Goal: Task Accomplishment & Management: Complete application form

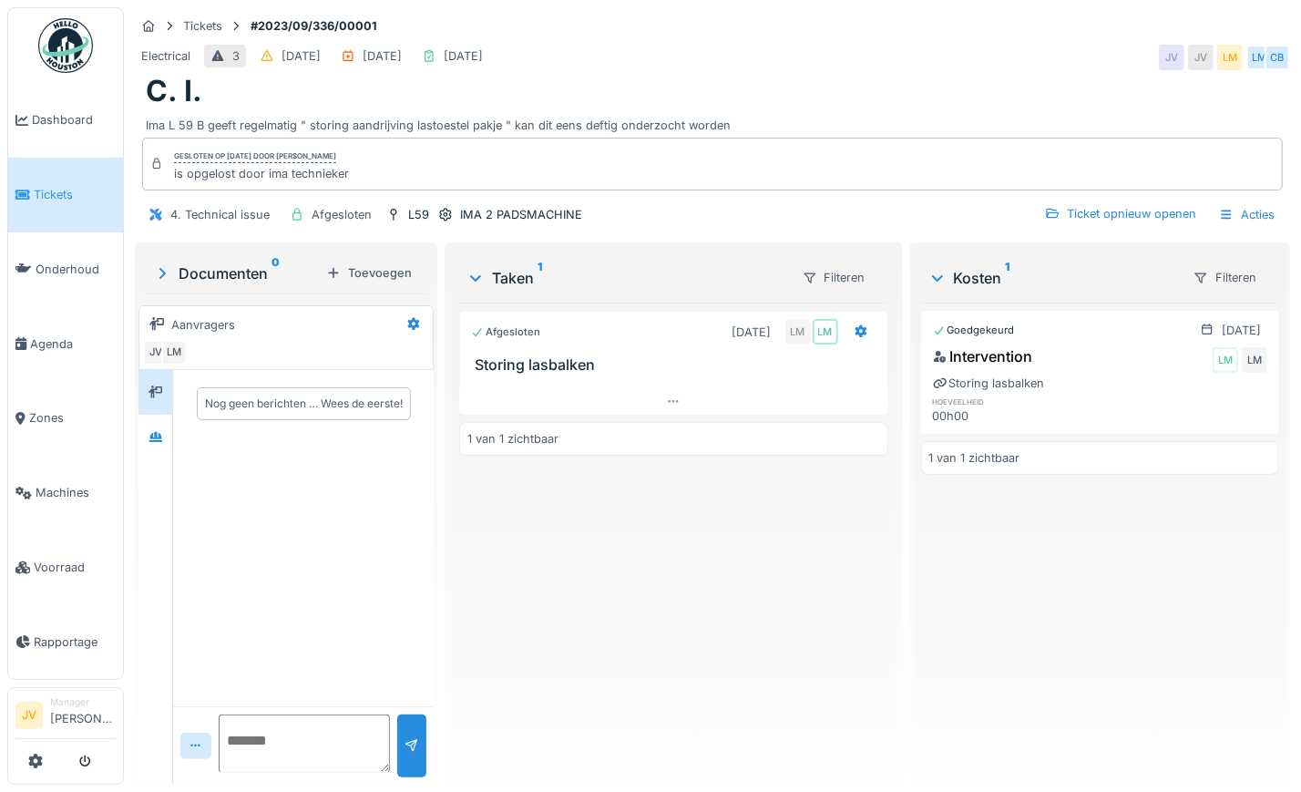
click at [40, 202] on link "Tickets" at bounding box center [65, 195] width 115 height 75
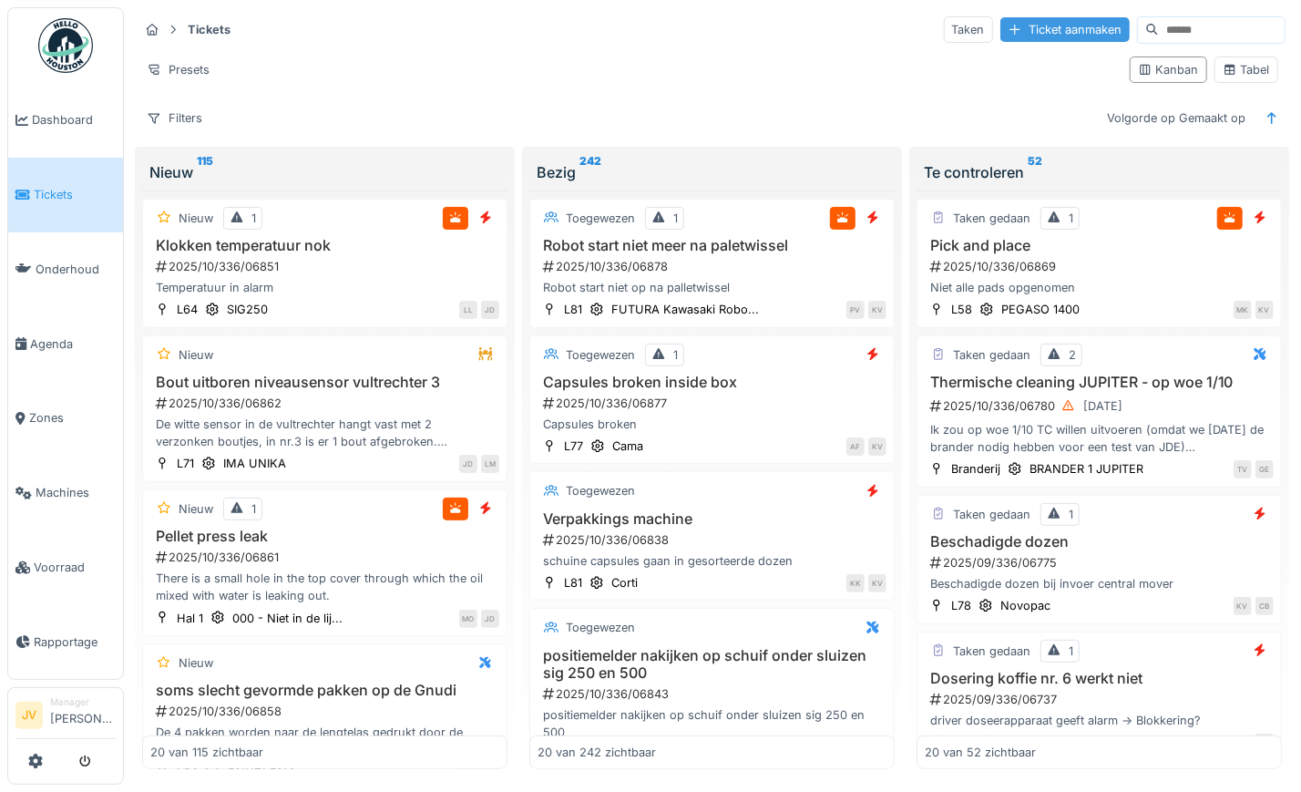
click at [1000, 25] on div "Ticket aanmaken" at bounding box center [1064, 29] width 129 height 25
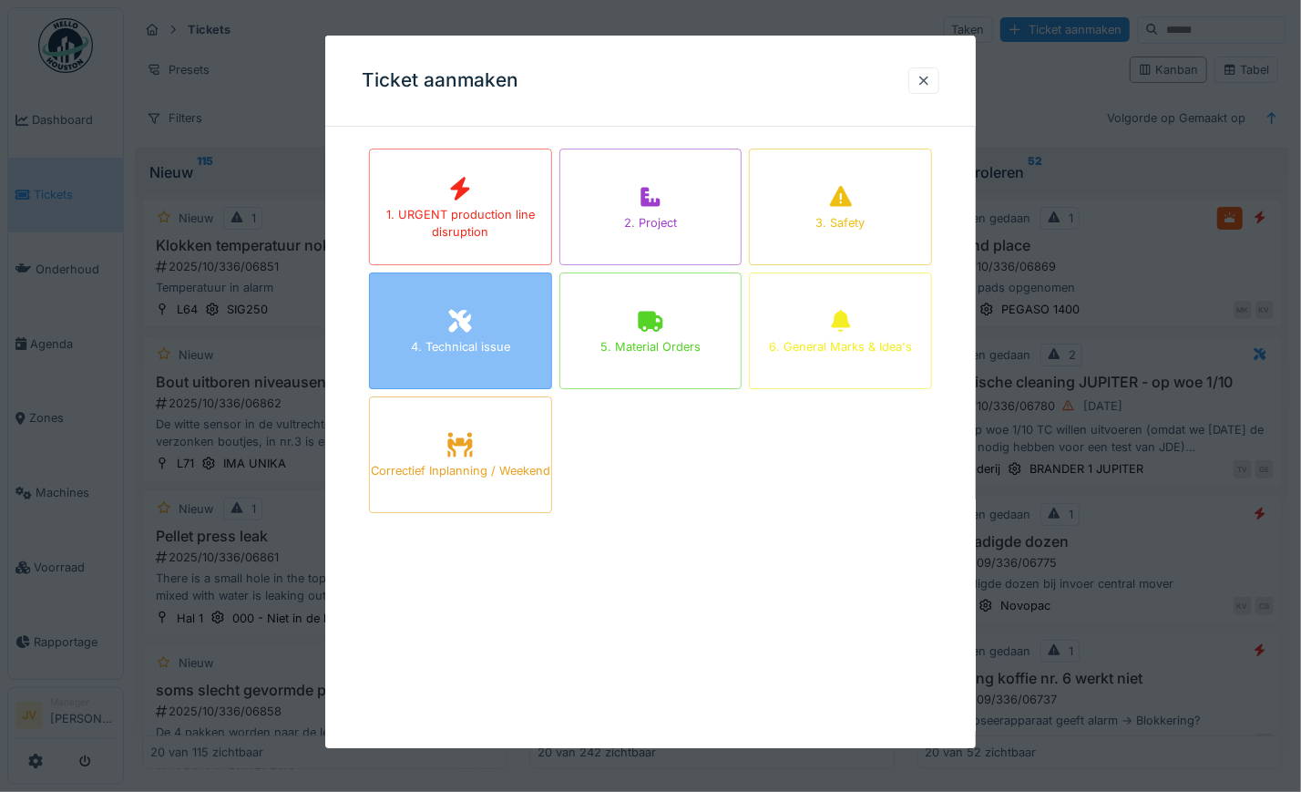
click at [510, 300] on div "4. Technical issue" at bounding box center [460, 330] width 183 height 117
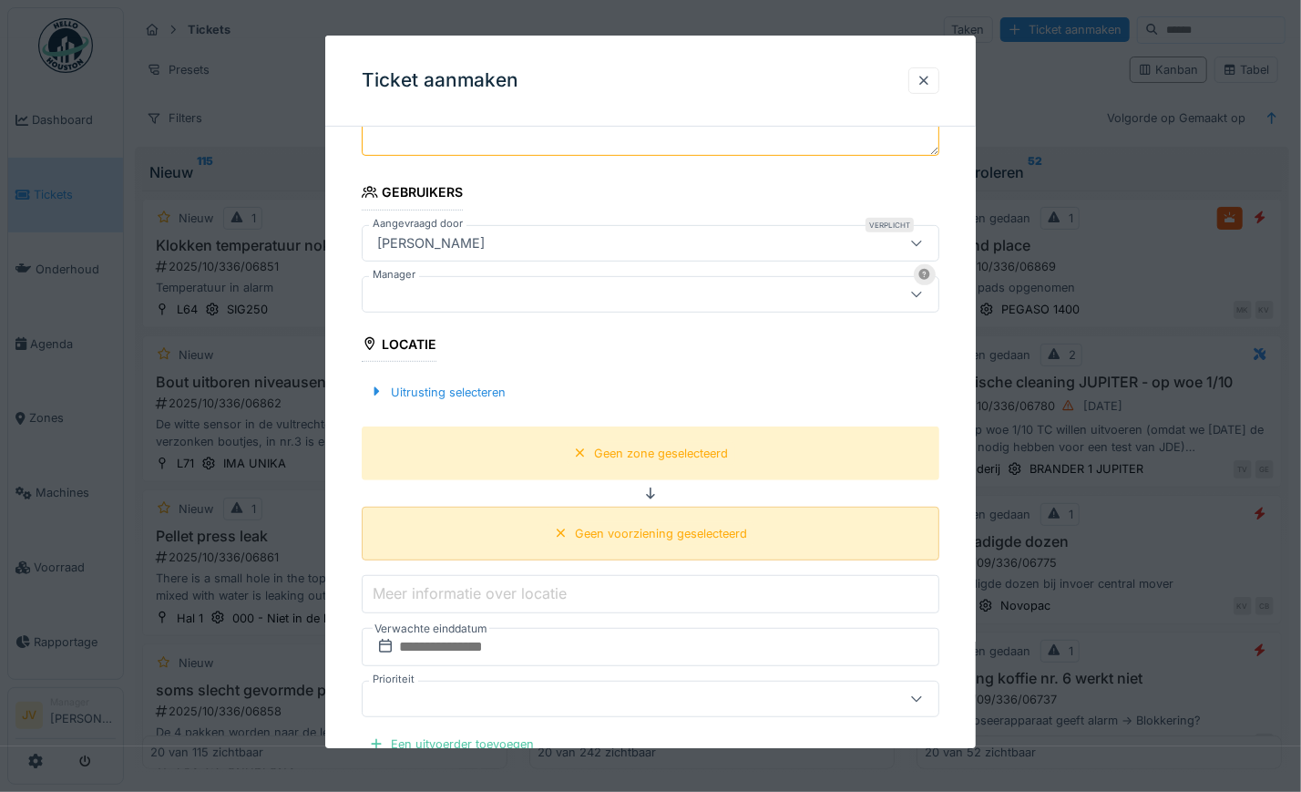
scroll to position [342, 0]
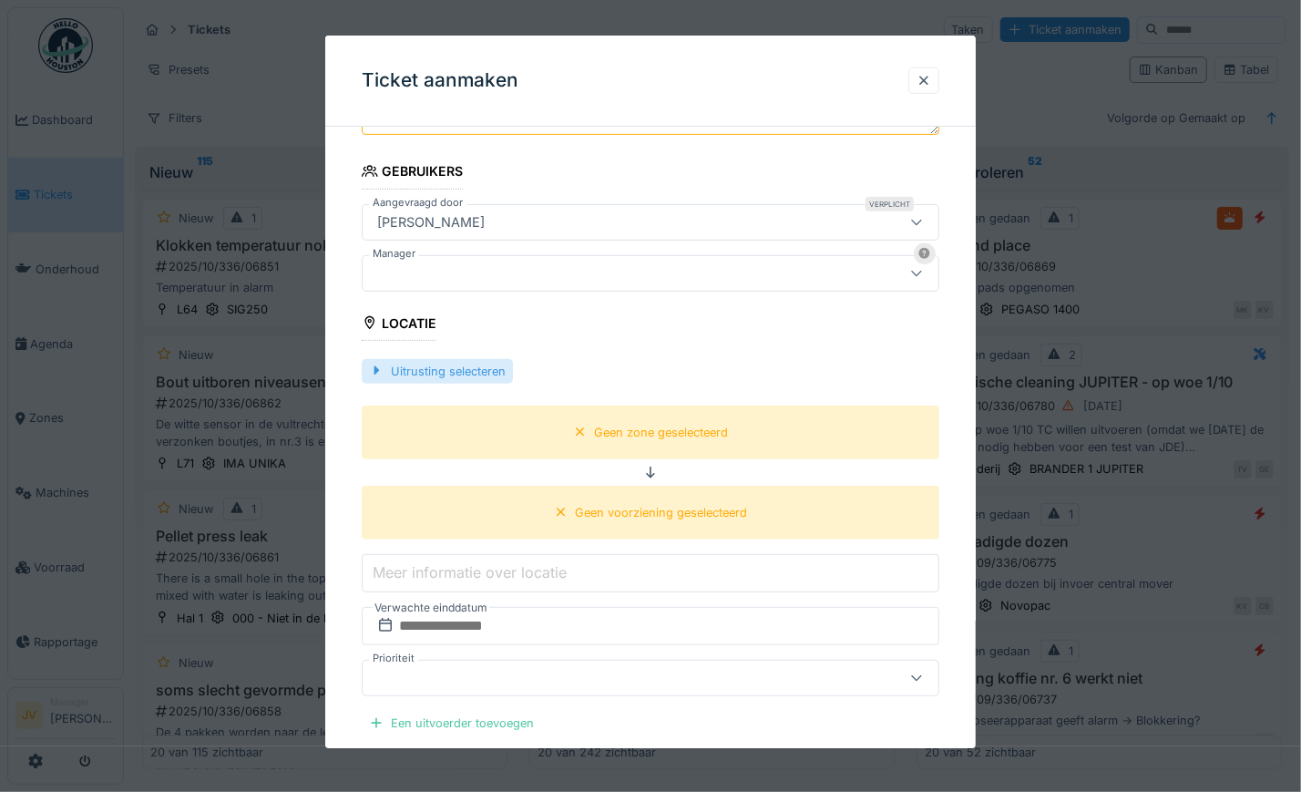
click at [366, 373] on div "Uitrusting selecteren" at bounding box center [437, 371] width 151 height 25
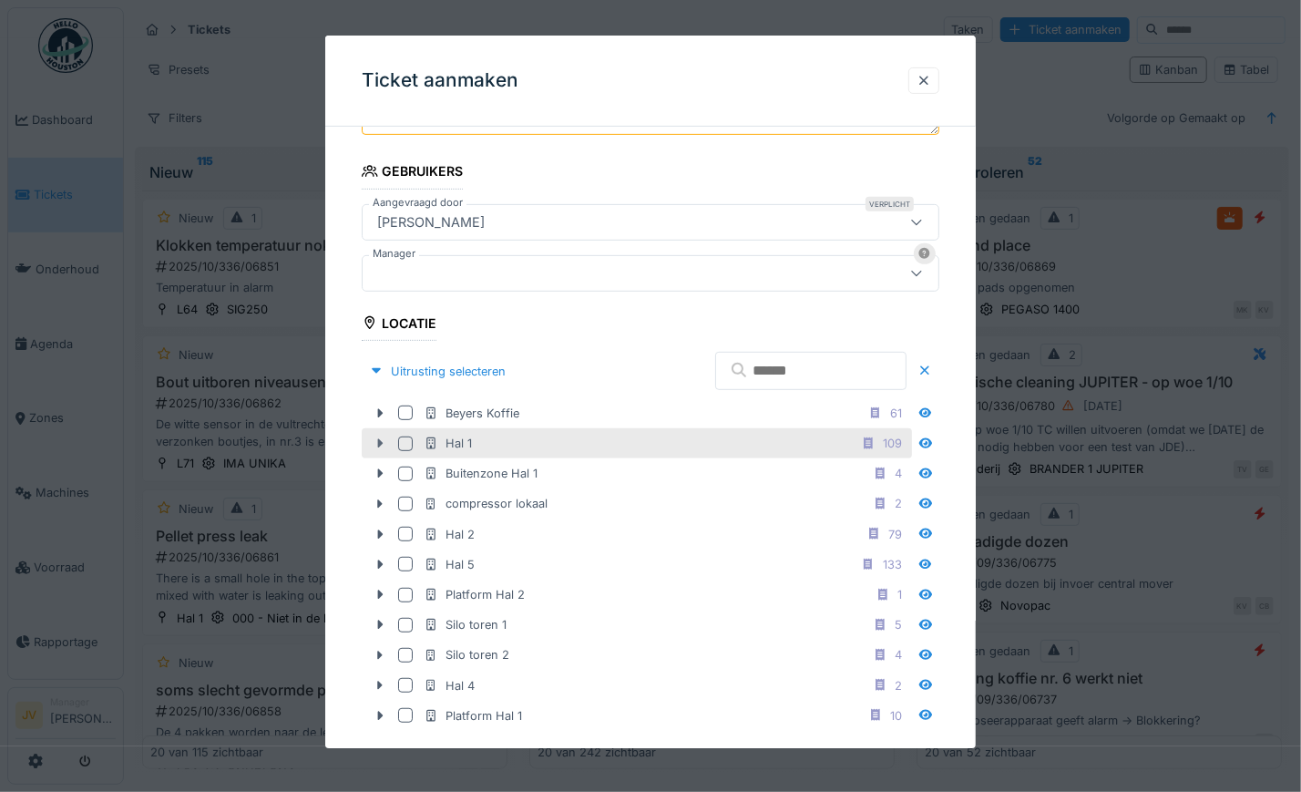
click at [376, 438] on icon at bounding box center [380, 443] width 15 height 12
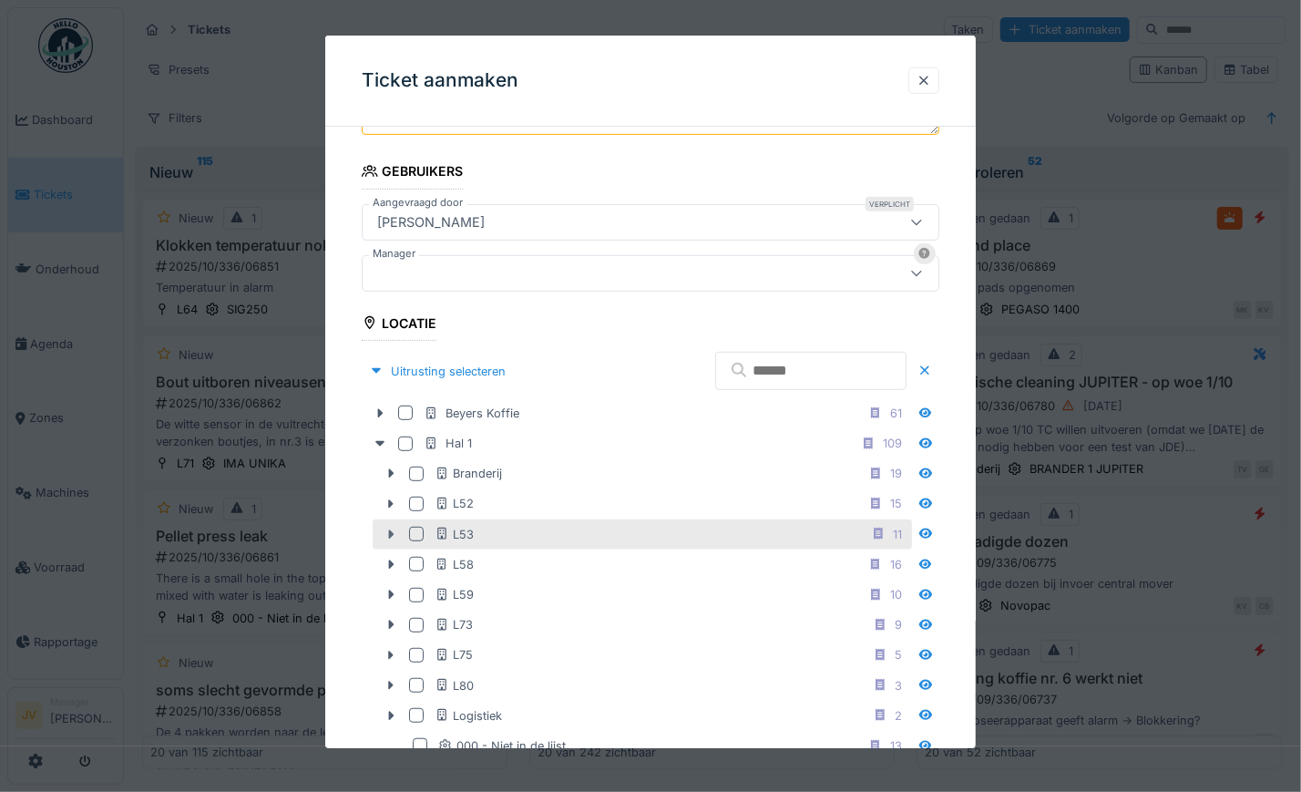
click at [390, 533] on icon at bounding box center [391, 533] width 5 height 9
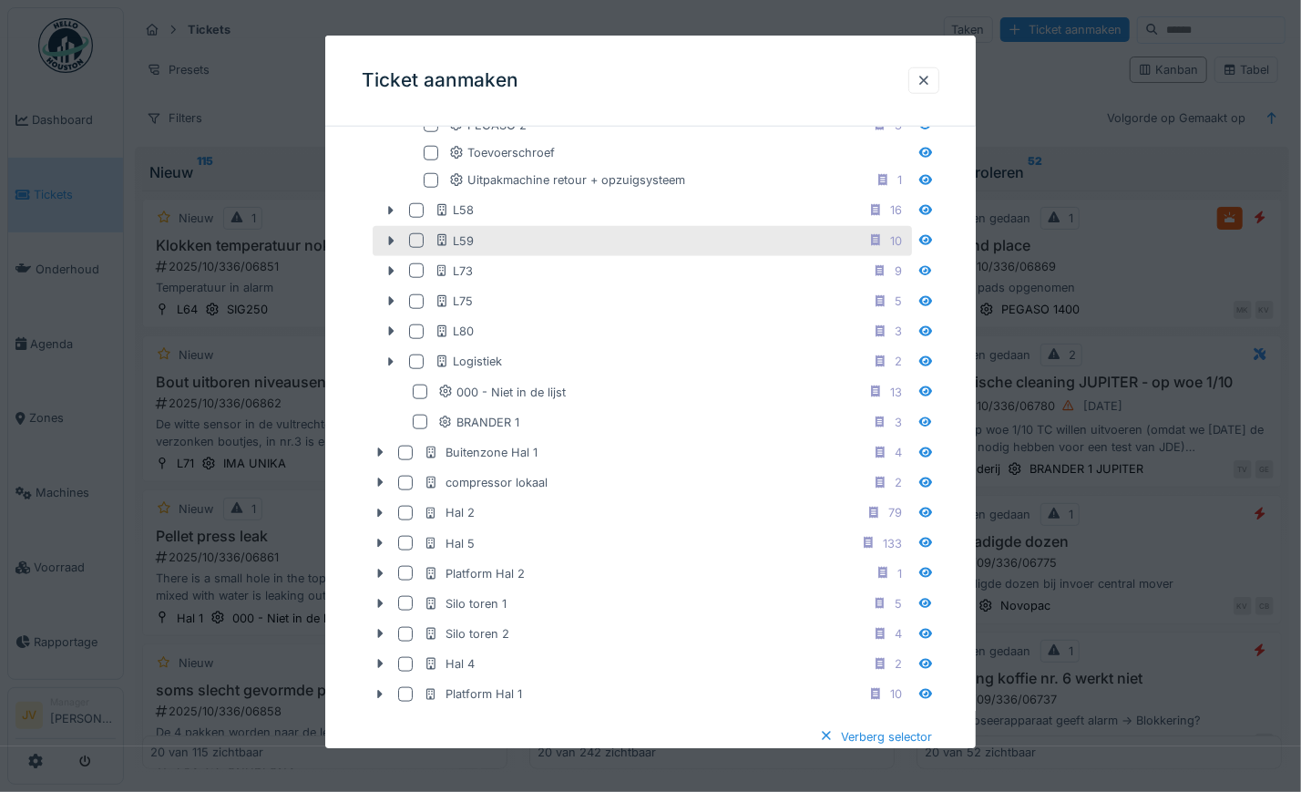
scroll to position [910, 0]
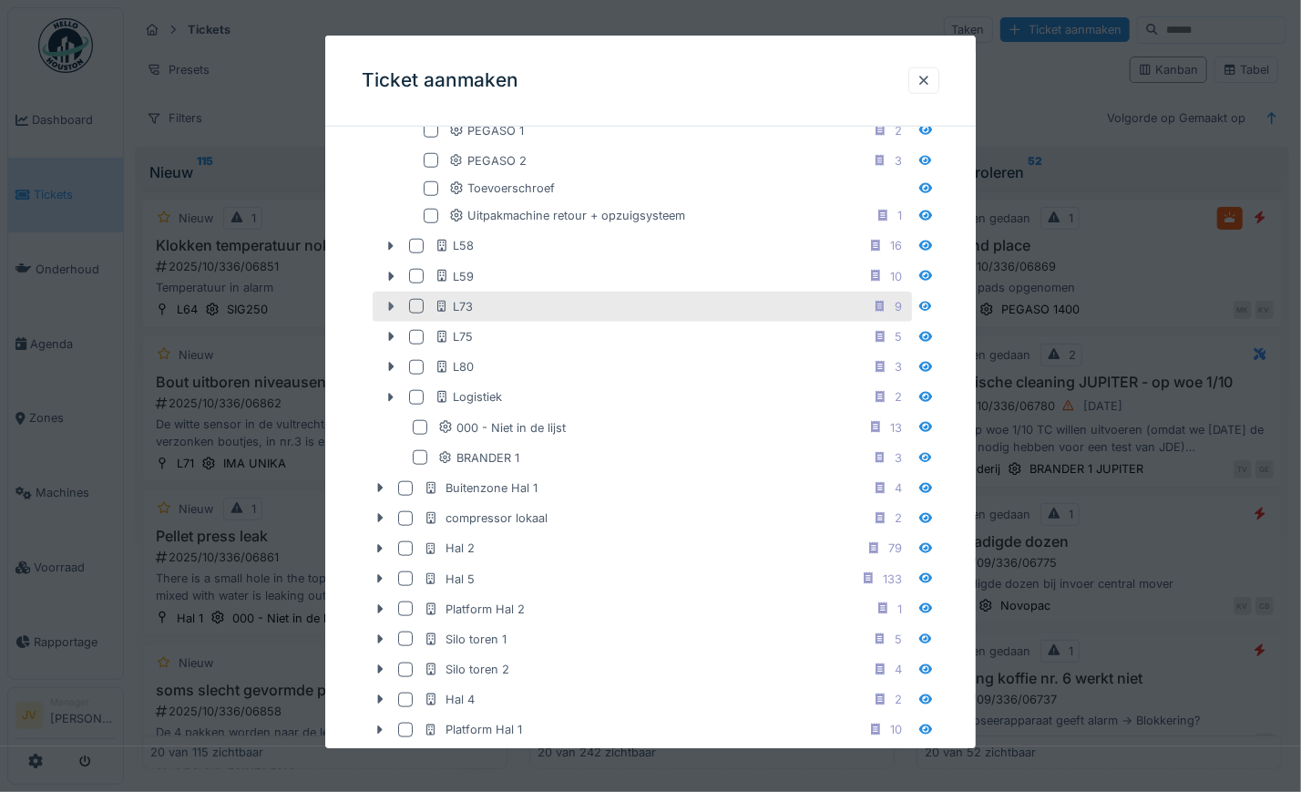
click at [386, 301] on icon at bounding box center [391, 307] width 15 height 12
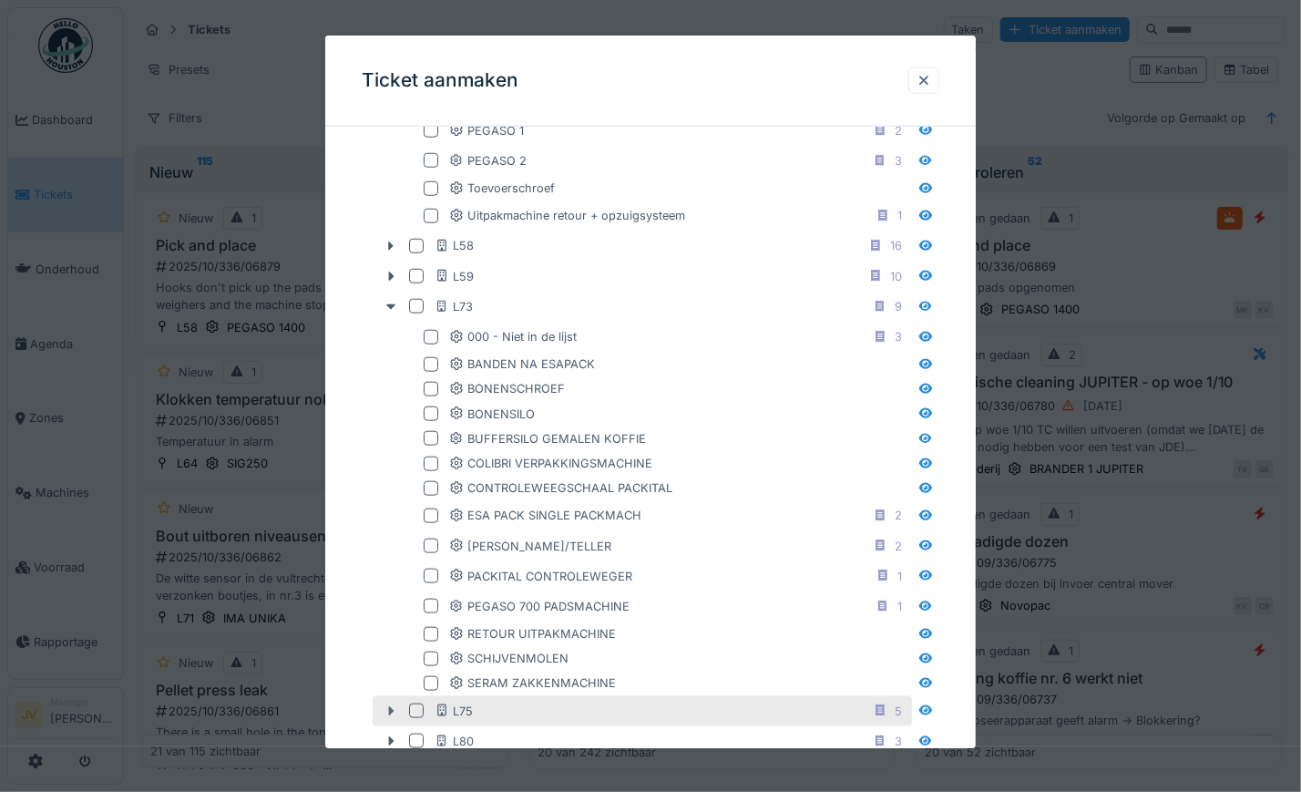
click at [391, 706] on icon at bounding box center [391, 711] width 15 height 12
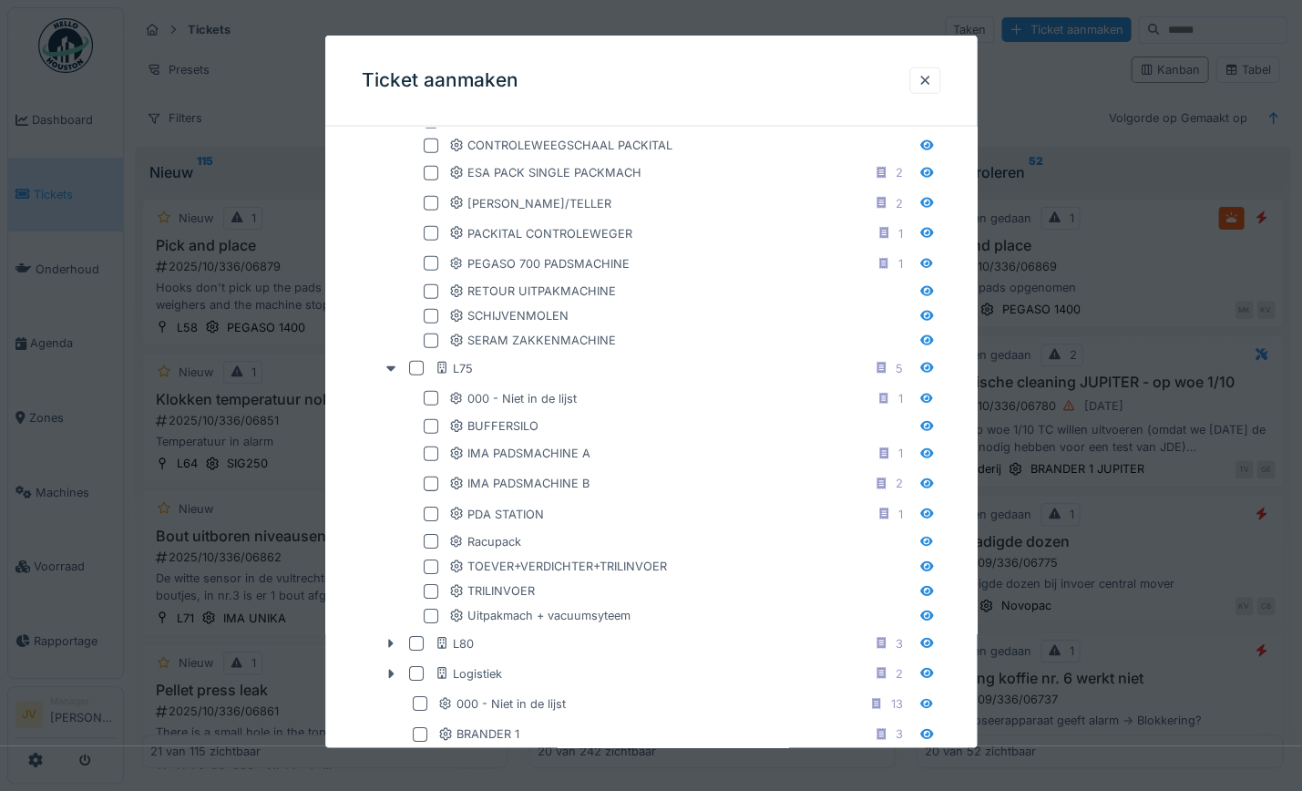
scroll to position [1253, 0]
